Goal: Information Seeking & Learning: Learn about a topic

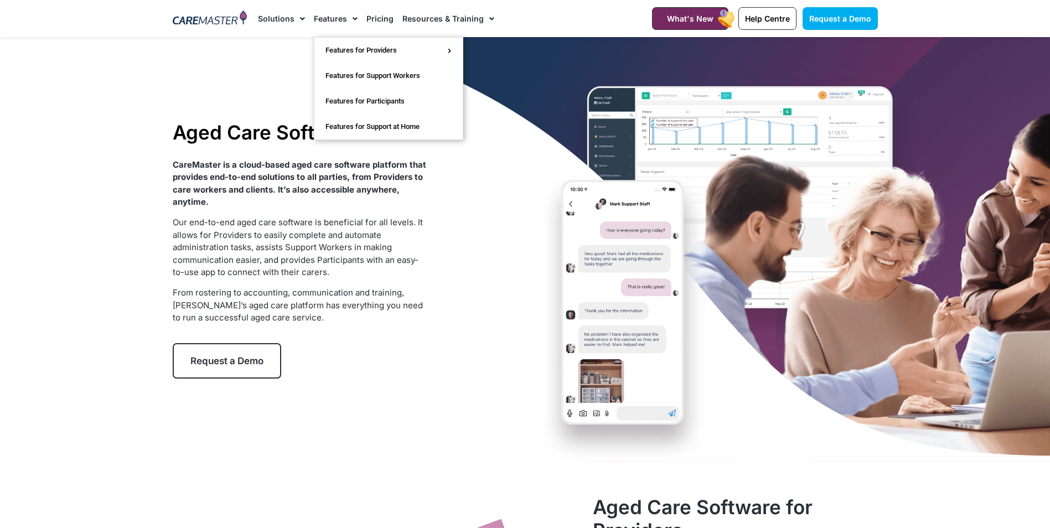
click at [329, 18] on link "Features" at bounding box center [336, 18] width 44 height 37
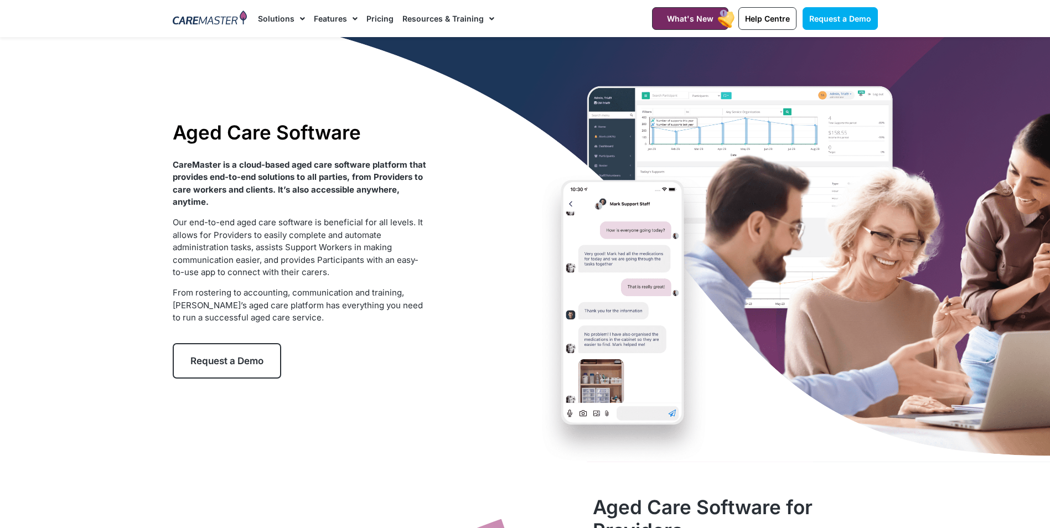
click at [329, 18] on link "Features" at bounding box center [336, 18] width 44 height 37
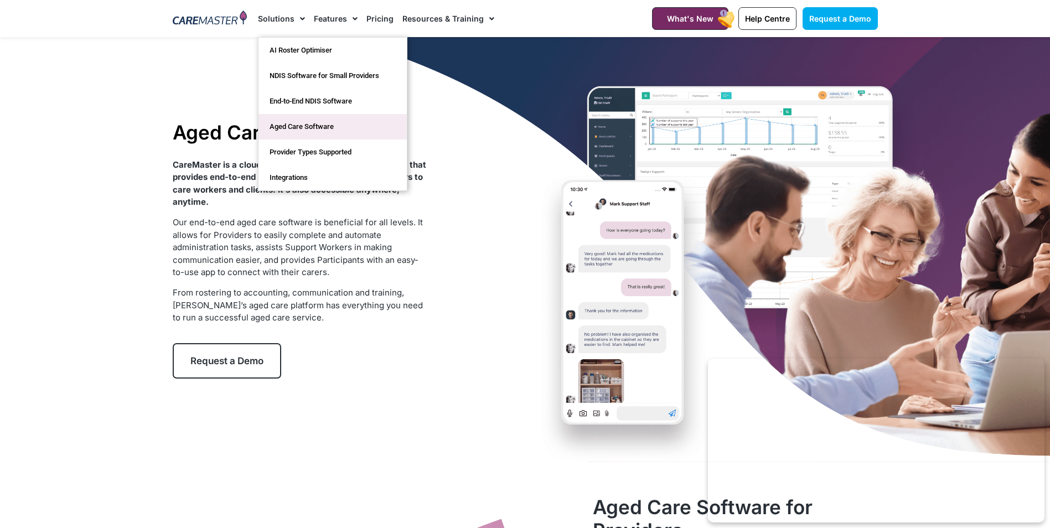
click at [312, 124] on link "Aged Care Software" at bounding box center [332, 126] width 148 height 25
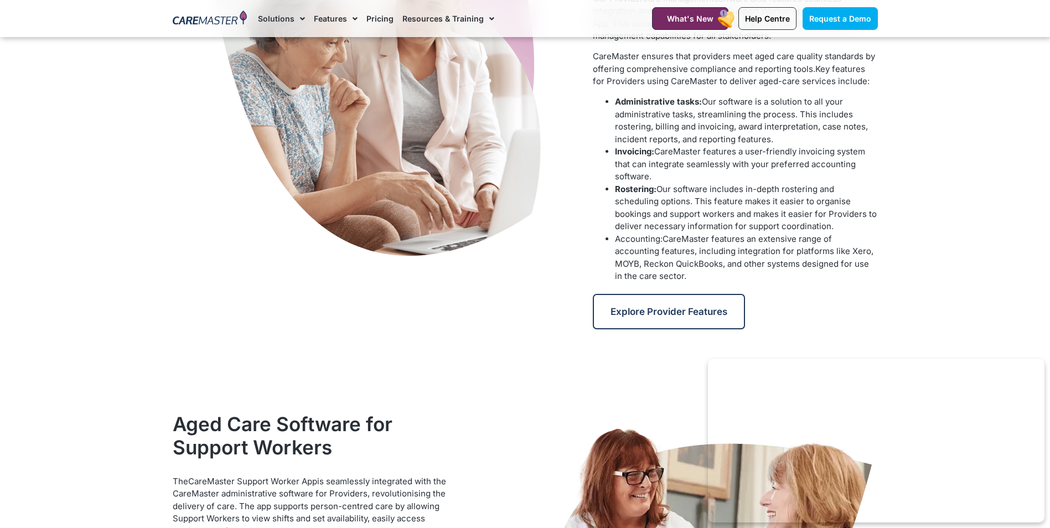
scroll to position [609, 0]
